Goal: Check status: Check status

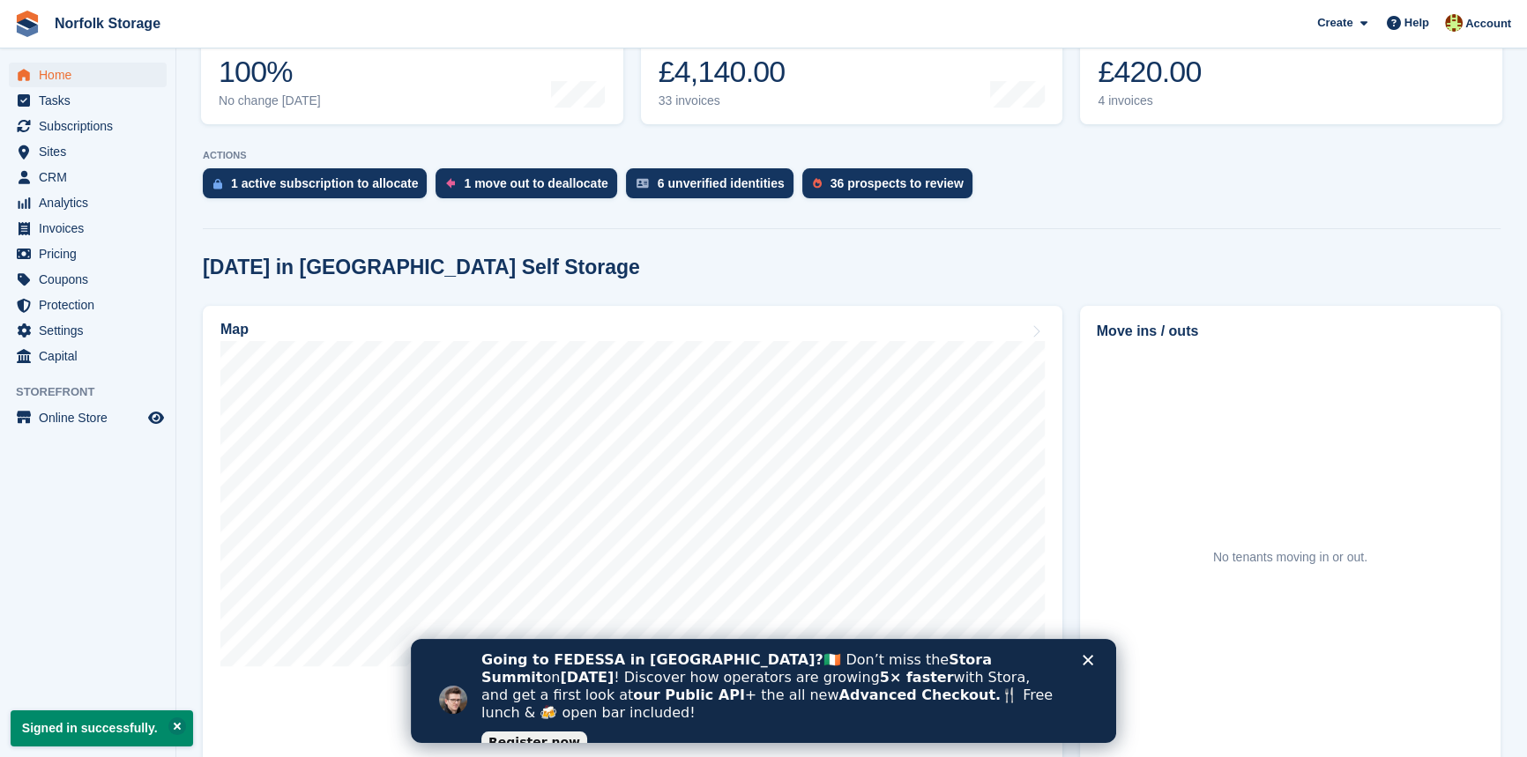
scroll to position [240, 0]
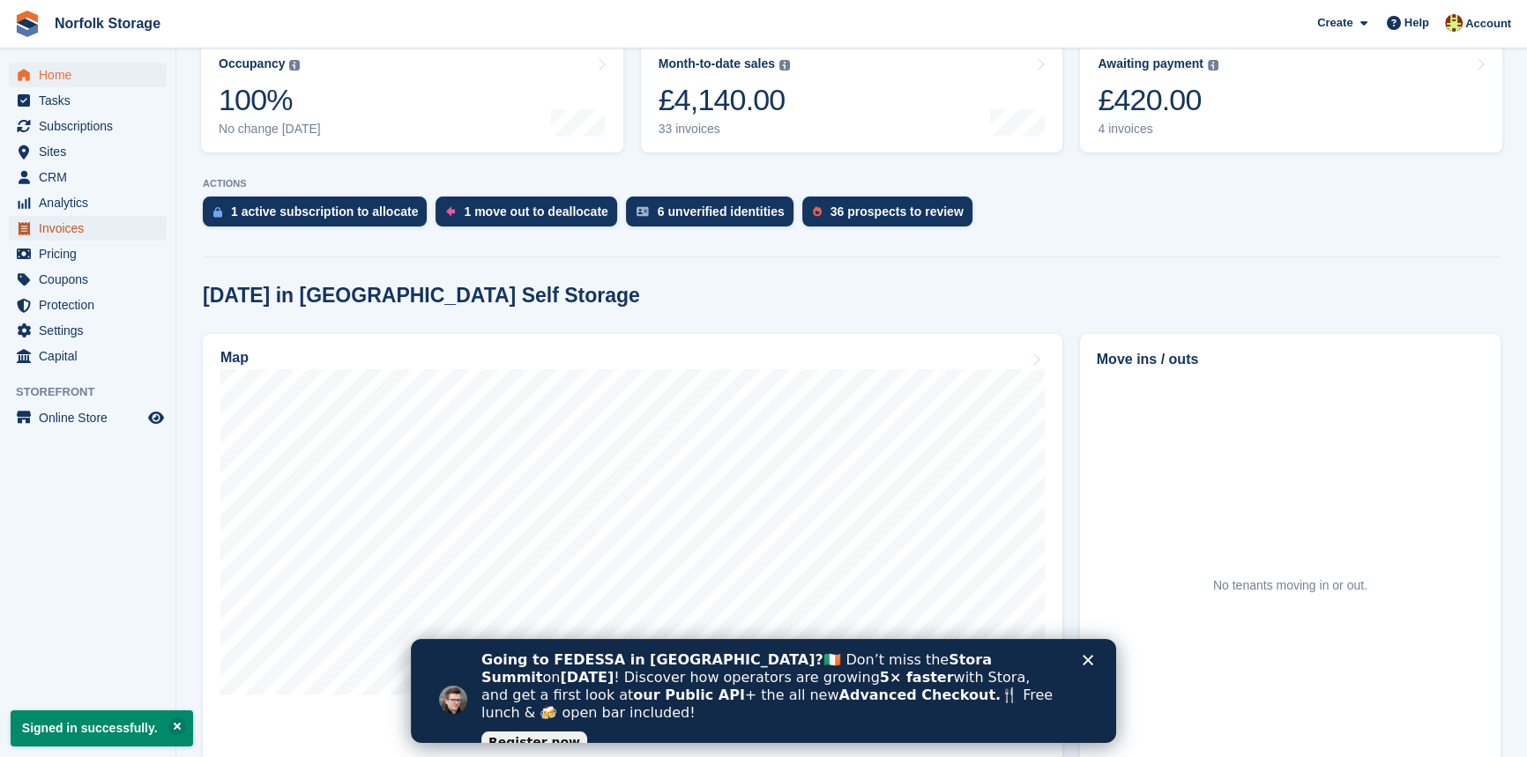
drag, startPoint x: 59, startPoint y: 232, endPoint x: 361, endPoint y: 247, distance: 302.7
click at [59, 232] on span "Invoices" at bounding box center [92, 228] width 106 height 25
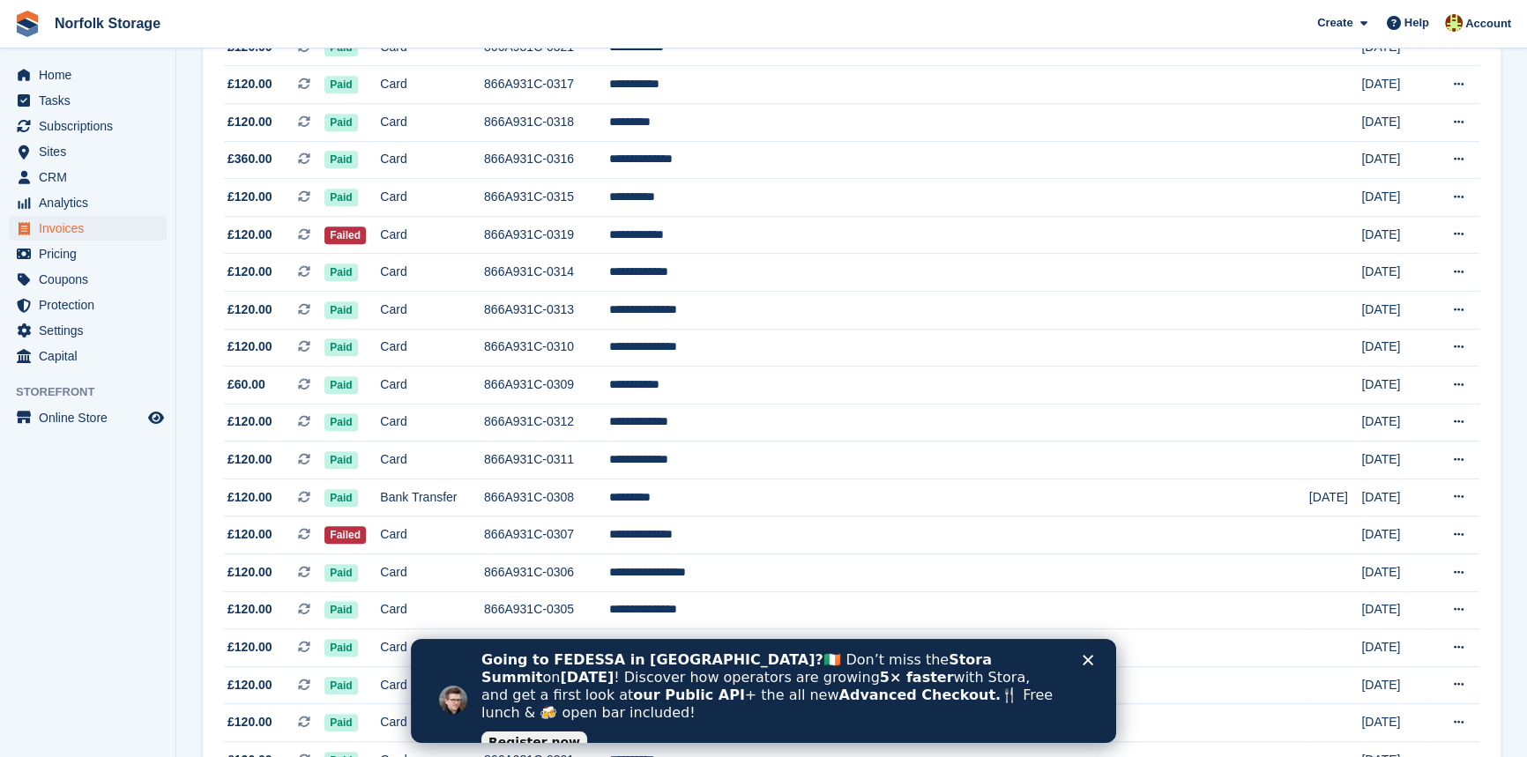
scroll to position [1121, 0]
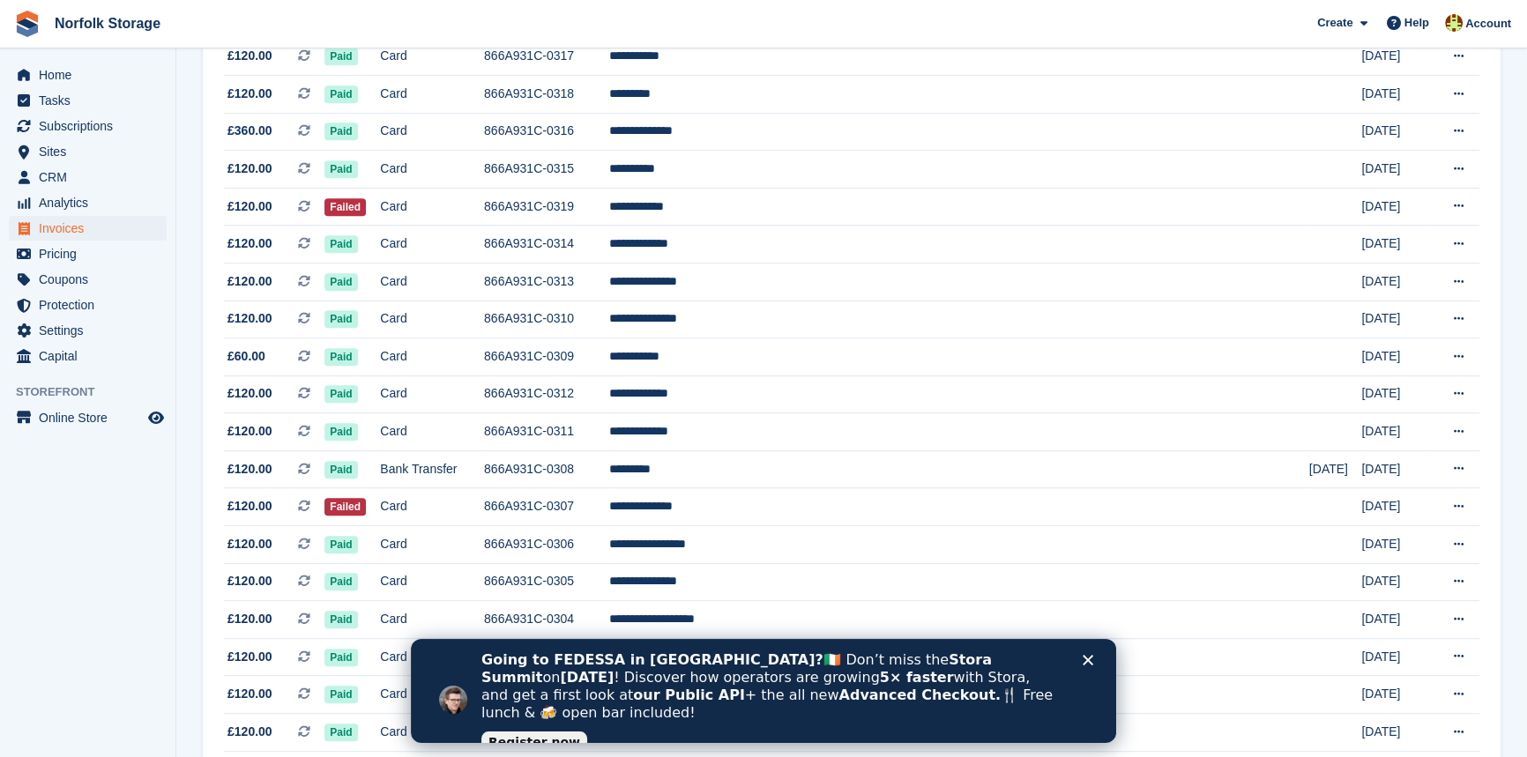
click at [1091, 658] on icon "Close" at bounding box center [1087, 660] width 11 height 11
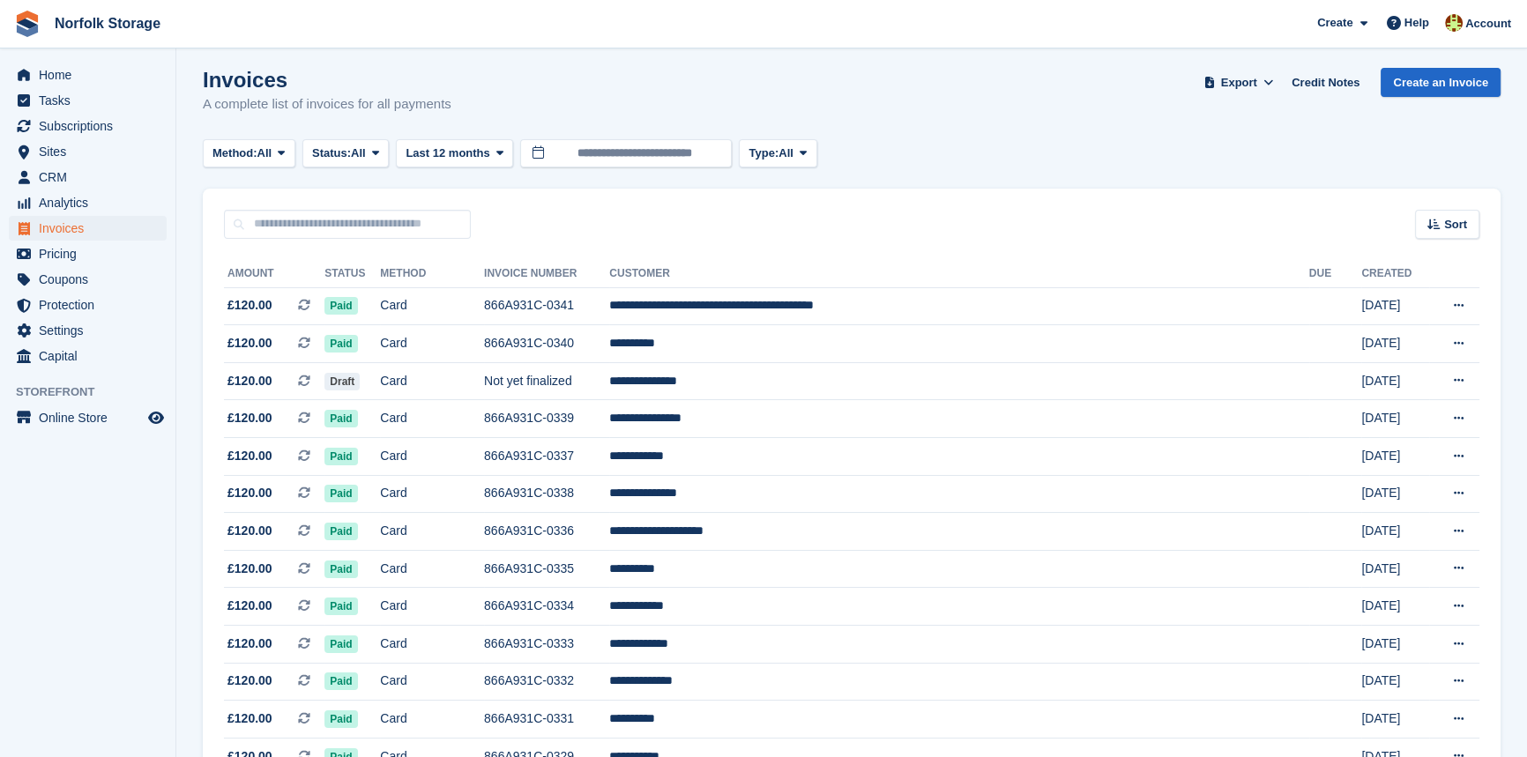
scroll to position [0, 0]
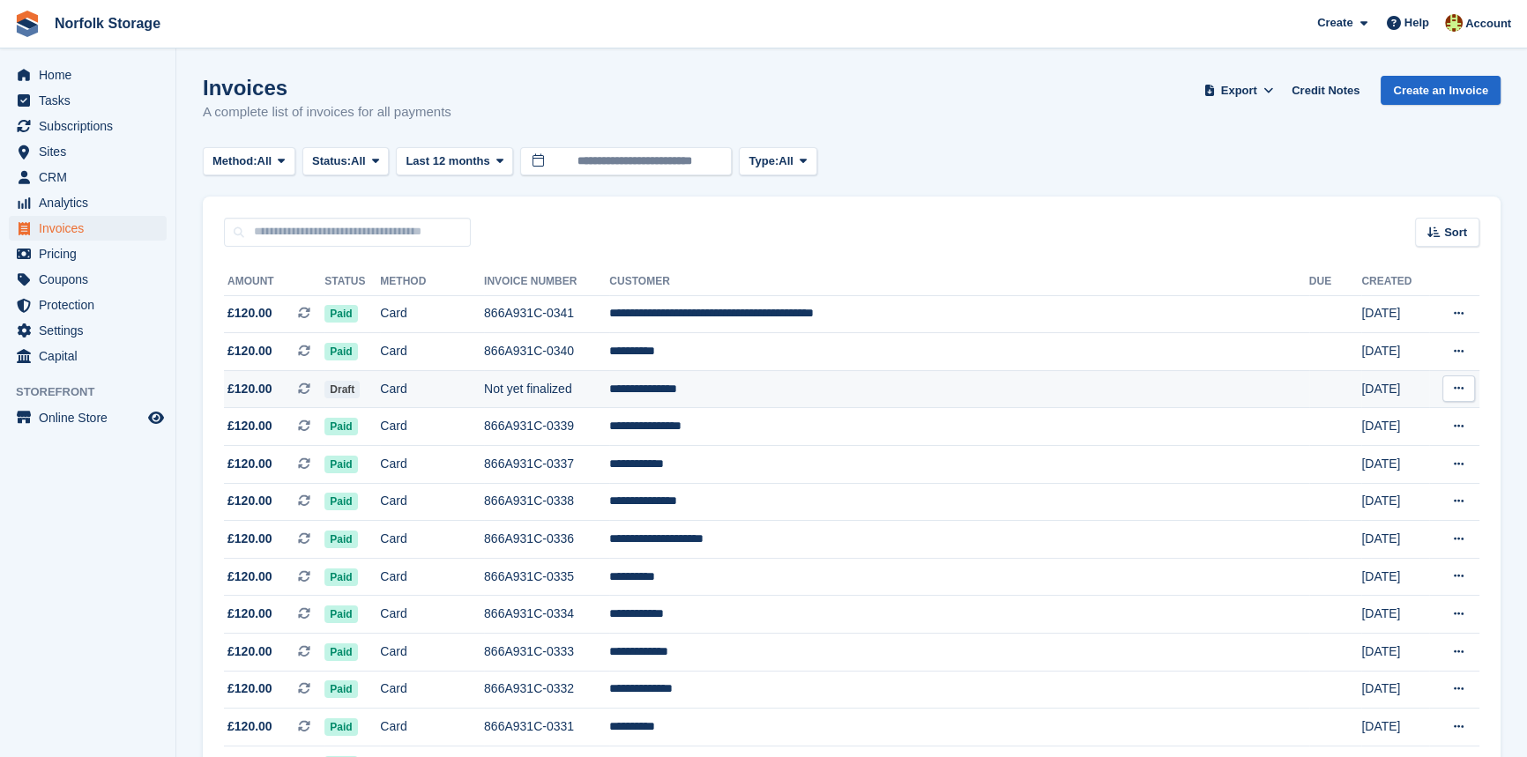
click at [874, 402] on td "**********" at bounding box center [958, 389] width 699 height 38
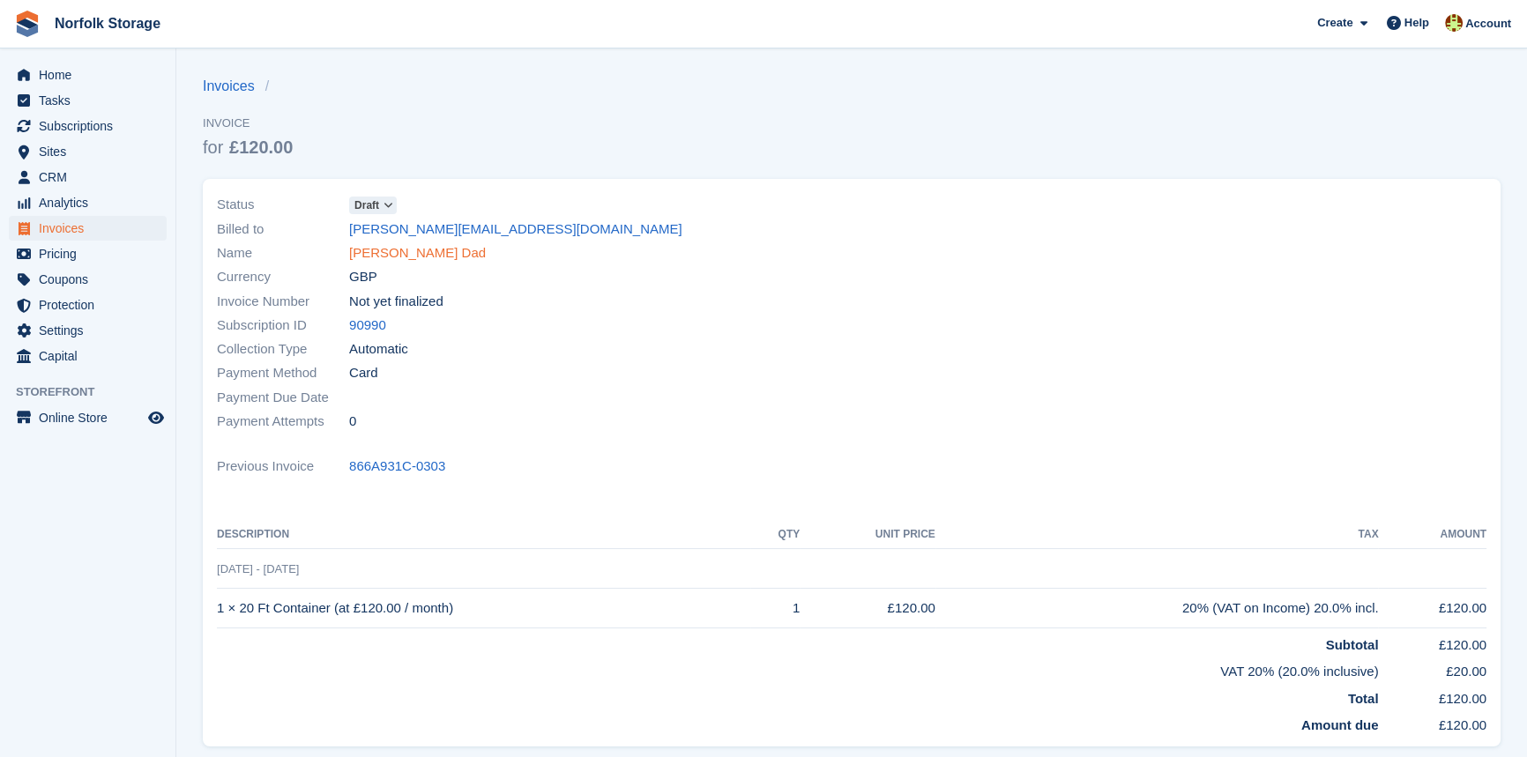
click at [392, 253] on link "[PERSON_NAME] Dad" at bounding box center [417, 253] width 137 height 20
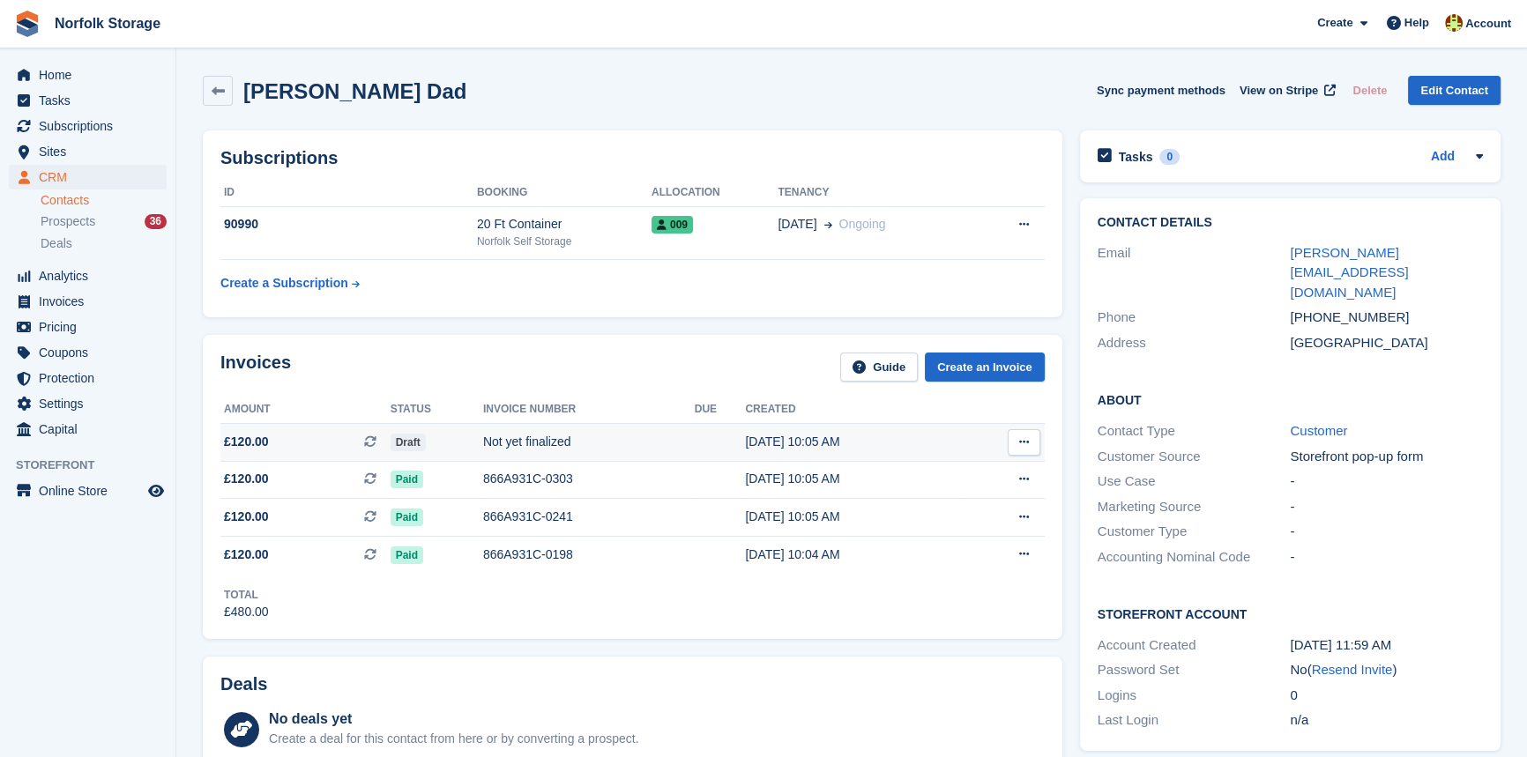
click at [457, 436] on div "Draft" at bounding box center [436, 442] width 93 height 19
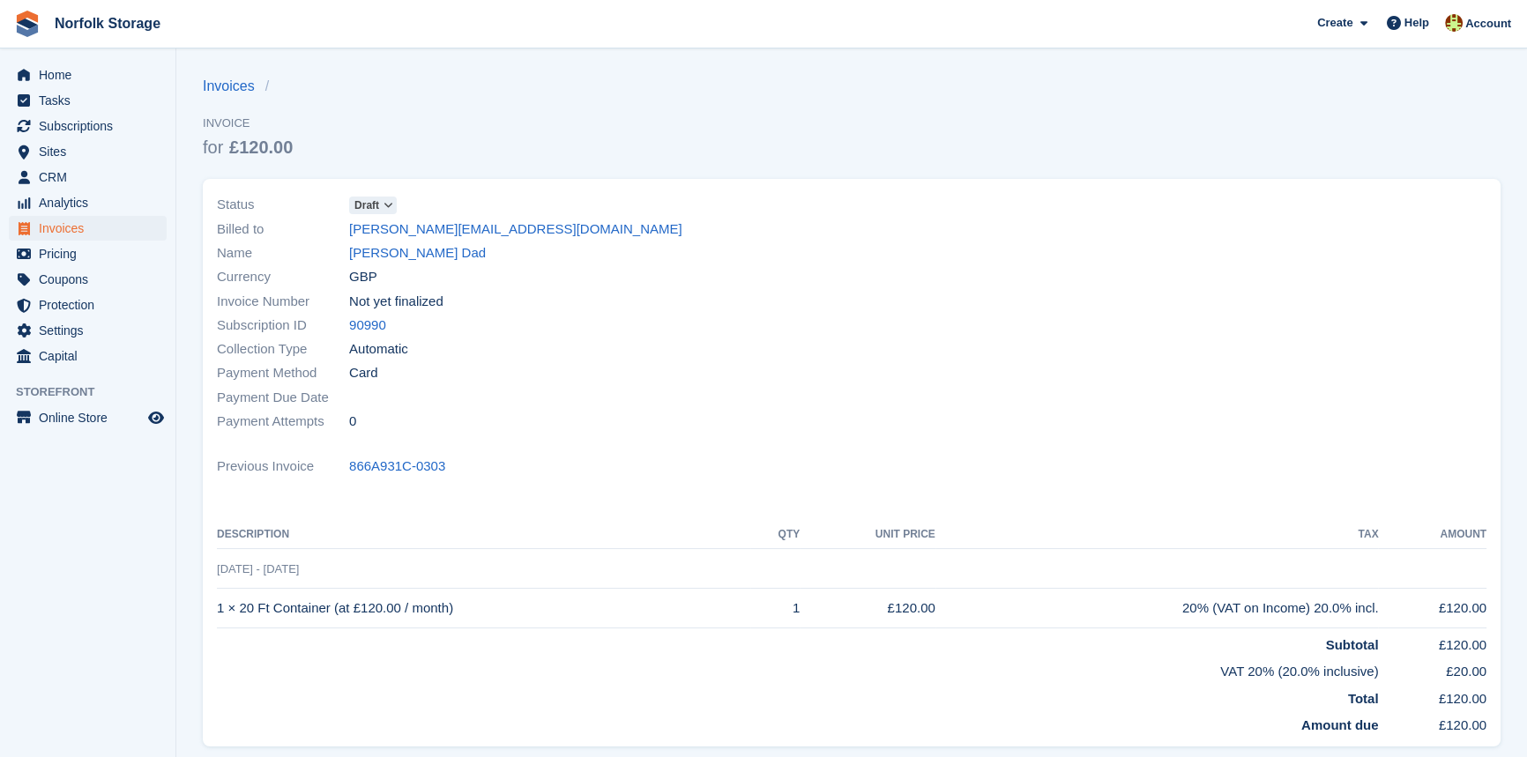
click at [380, 211] on span "Draft" at bounding box center [373, 206] width 48 height 18
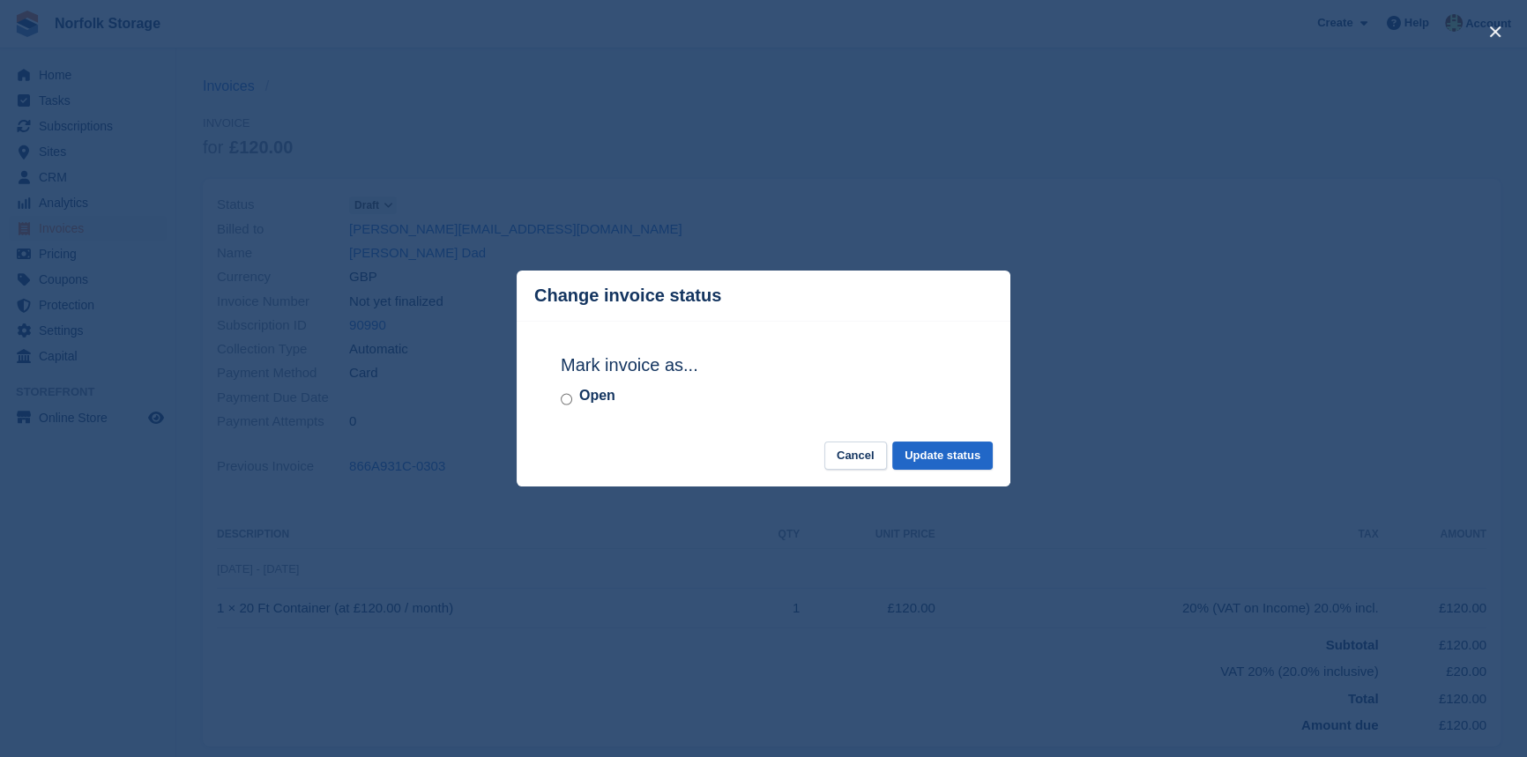
click at [585, 394] on label "Open" at bounding box center [597, 395] width 36 height 21
click at [978, 459] on button "Update status" at bounding box center [942, 456] width 100 height 29
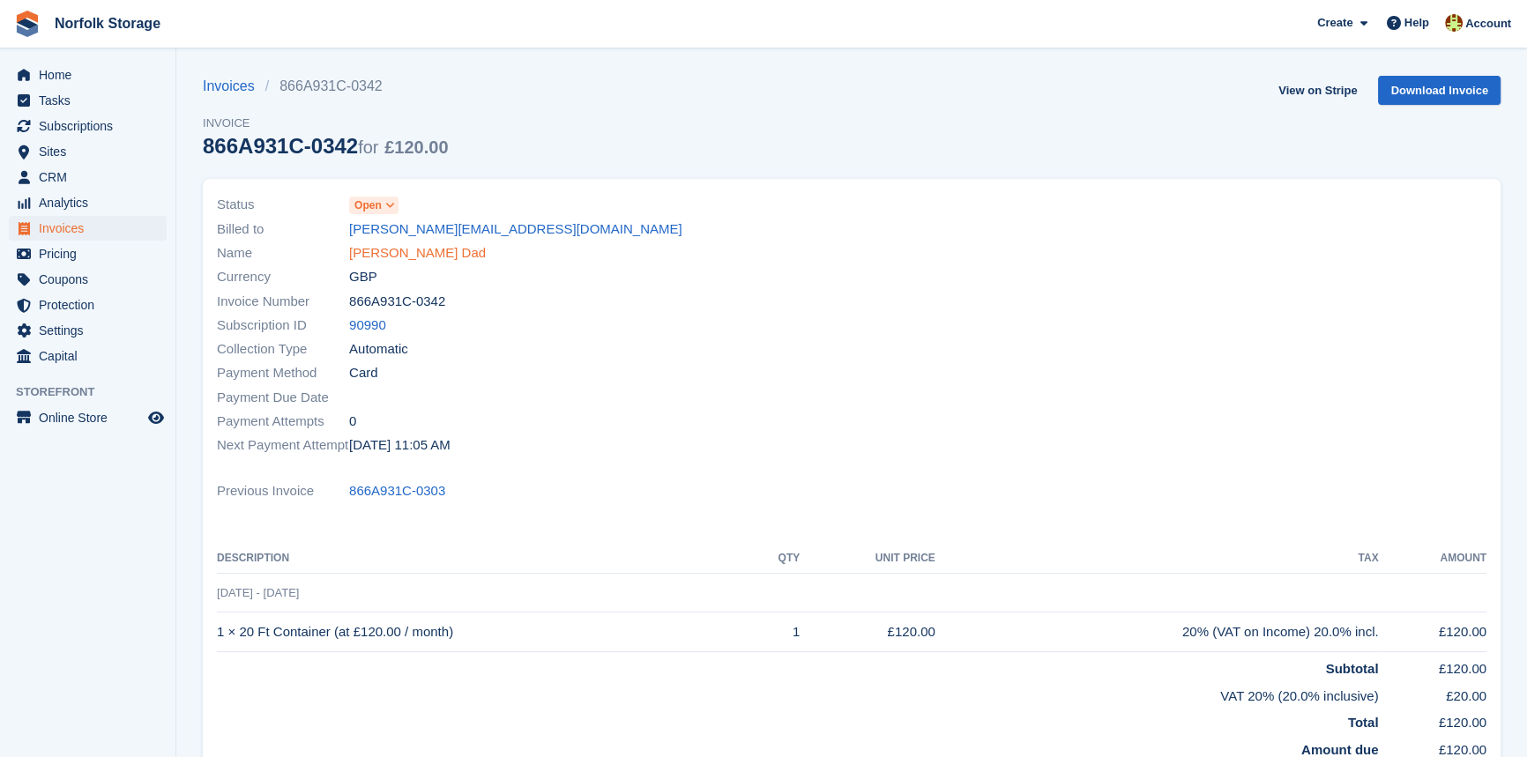
click at [401, 252] on link "[PERSON_NAME] Dad" at bounding box center [417, 253] width 137 height 20
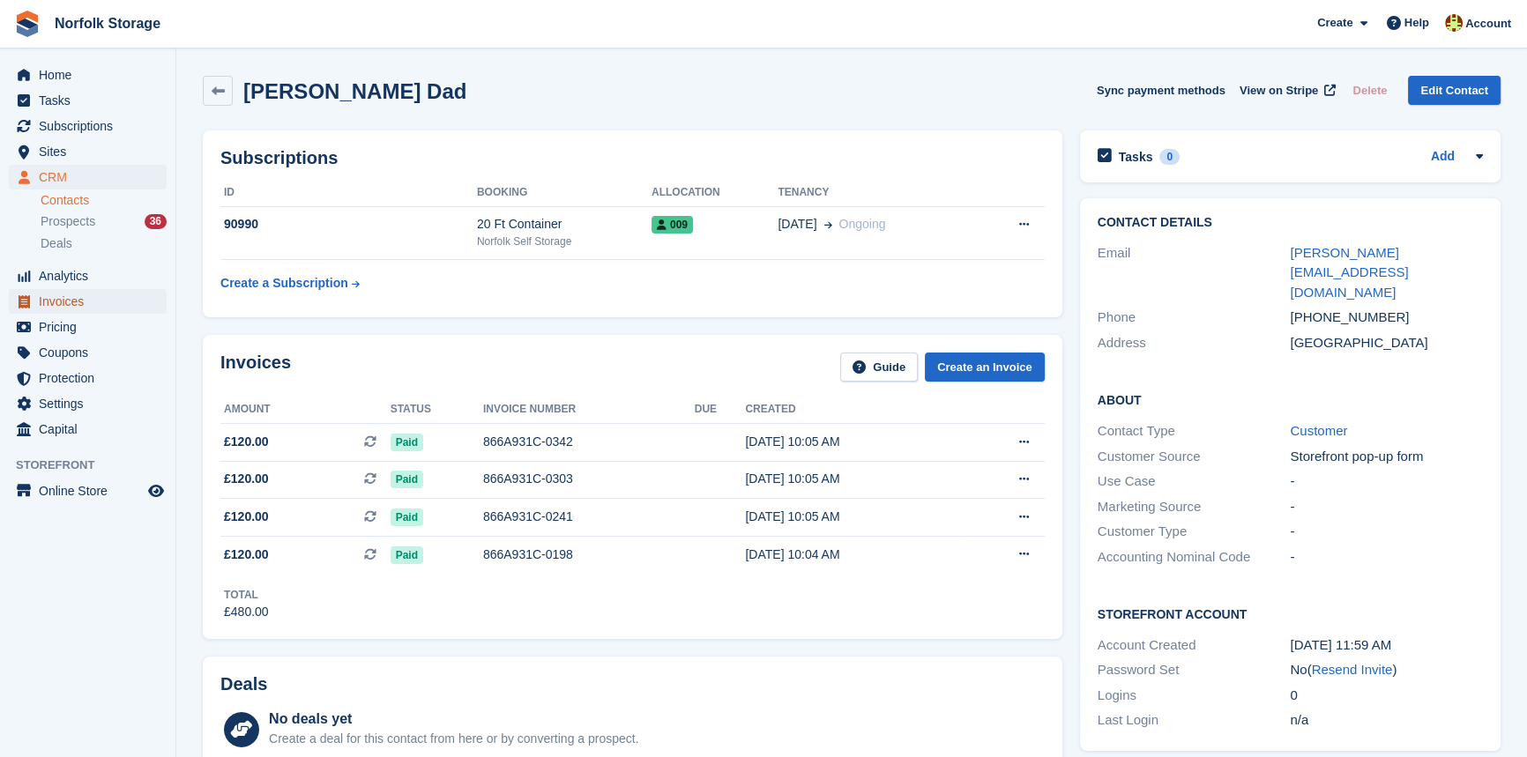
click at [65, 301] on span "Invoices" at bounding box center [92, 301] width 106 height 25
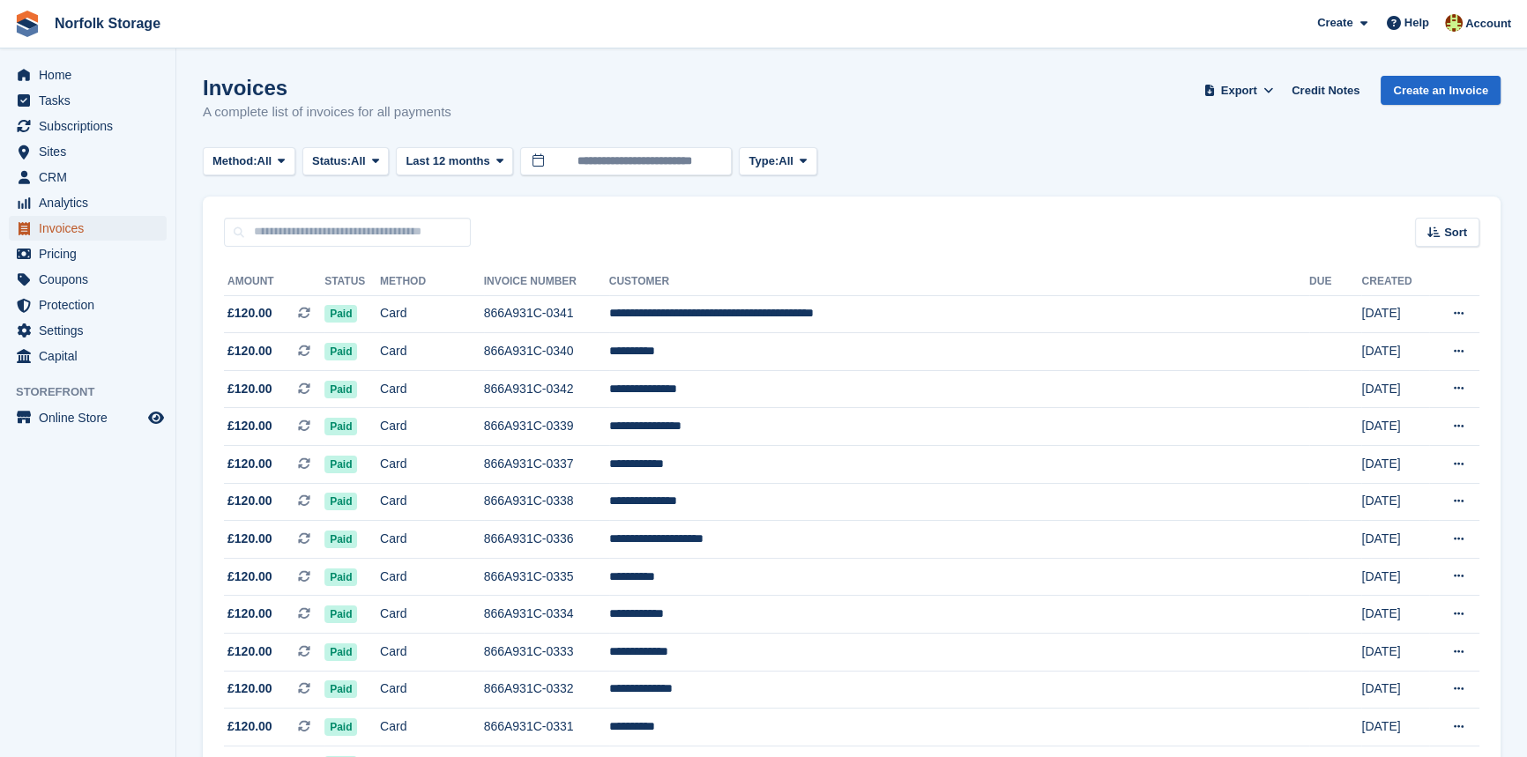
click at [85, 233] on span "Invoices" at bounding box center [92, 228] width 106 height 25
